Goal: Information Seeking & Learning: Learn about a topic

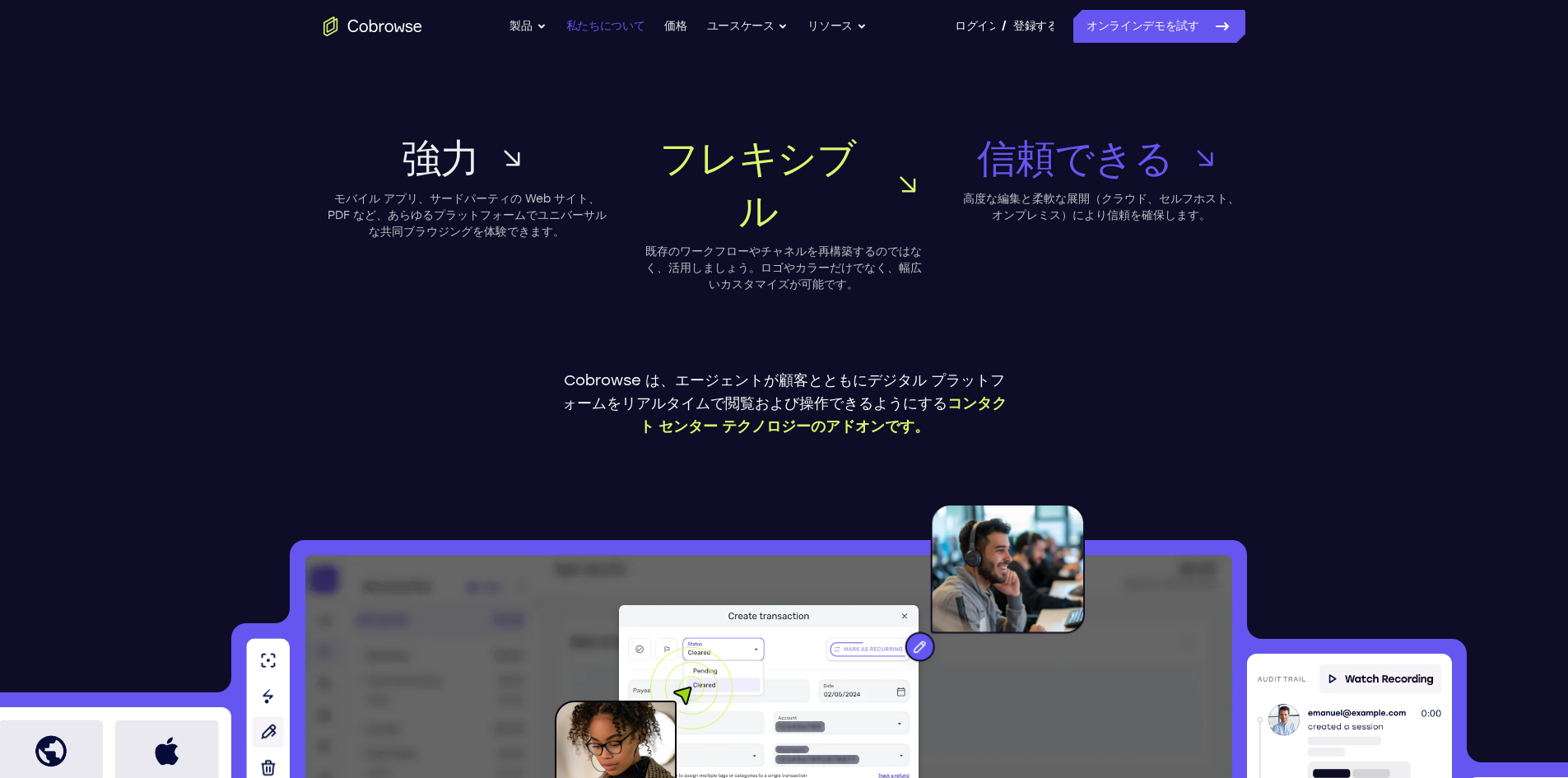
click at [602, 21] on font "私たちについて" at bounding box center [605, 26] width 79 height 14
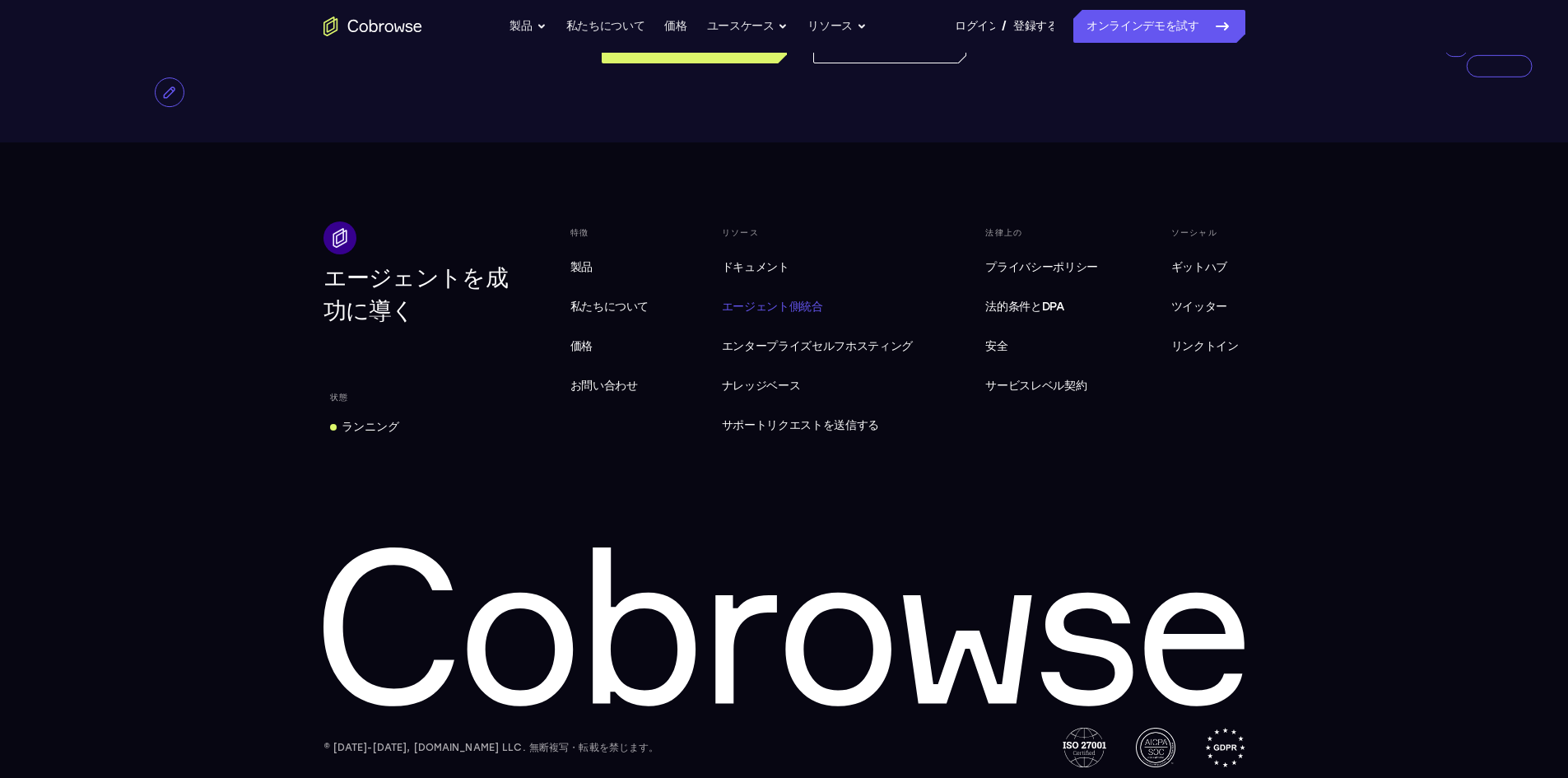
scroll to position [3116, 0]
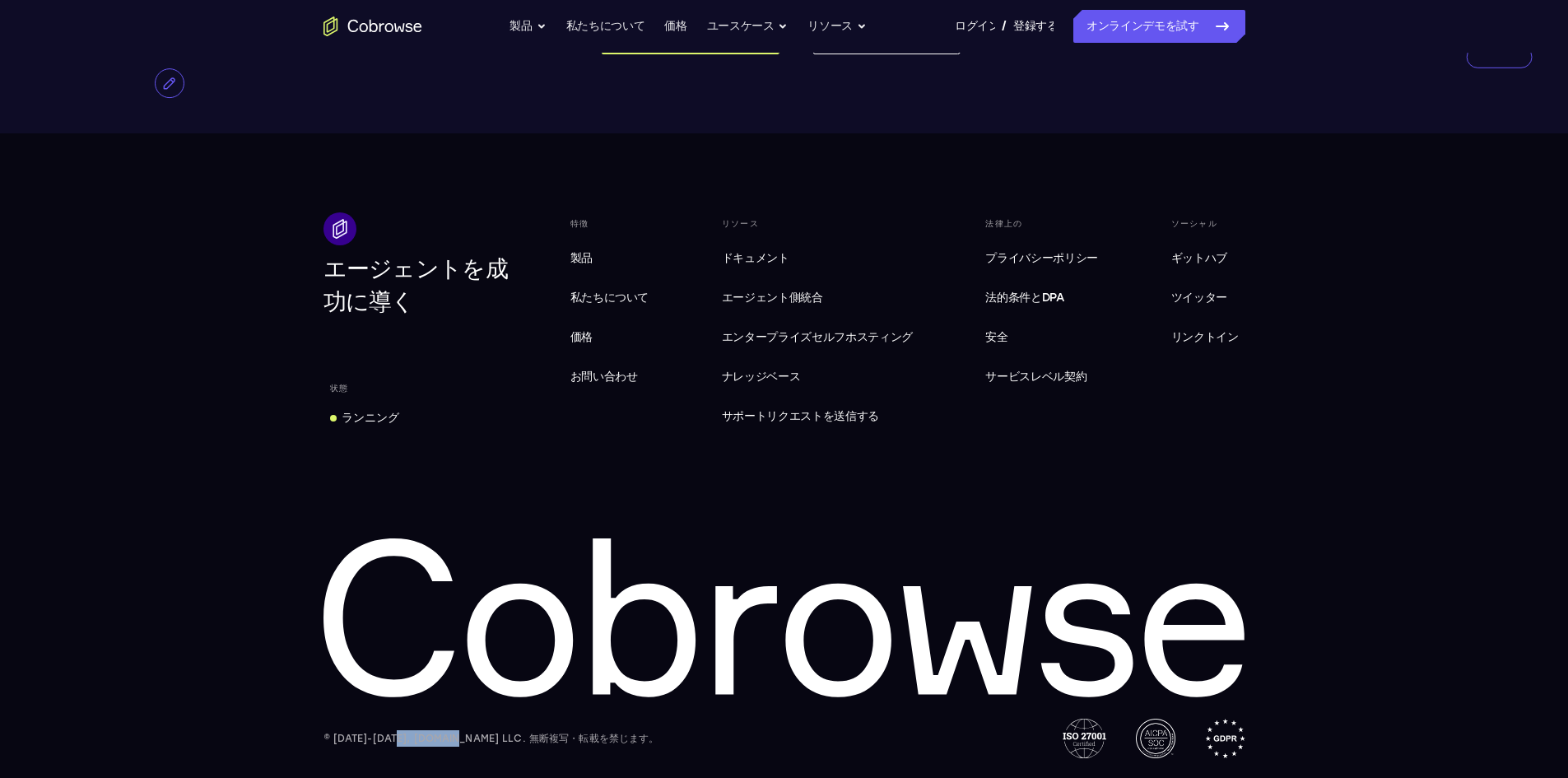
drag, startPoint x: 394, startPoint y: 742, endPoint x: 456, endPoint y: 741, distance: 62.0
click at [456, 741] on font "© [DATE]-[DATE], [DOMAIN_NAME] LLC. 無断複写・転載を禁じます。" at bounding box center [491, 739] width 336 height 12
copy font "[DOMAIN_NAME]"
